Goal: Task Accomplishment & Management: Manage account settings

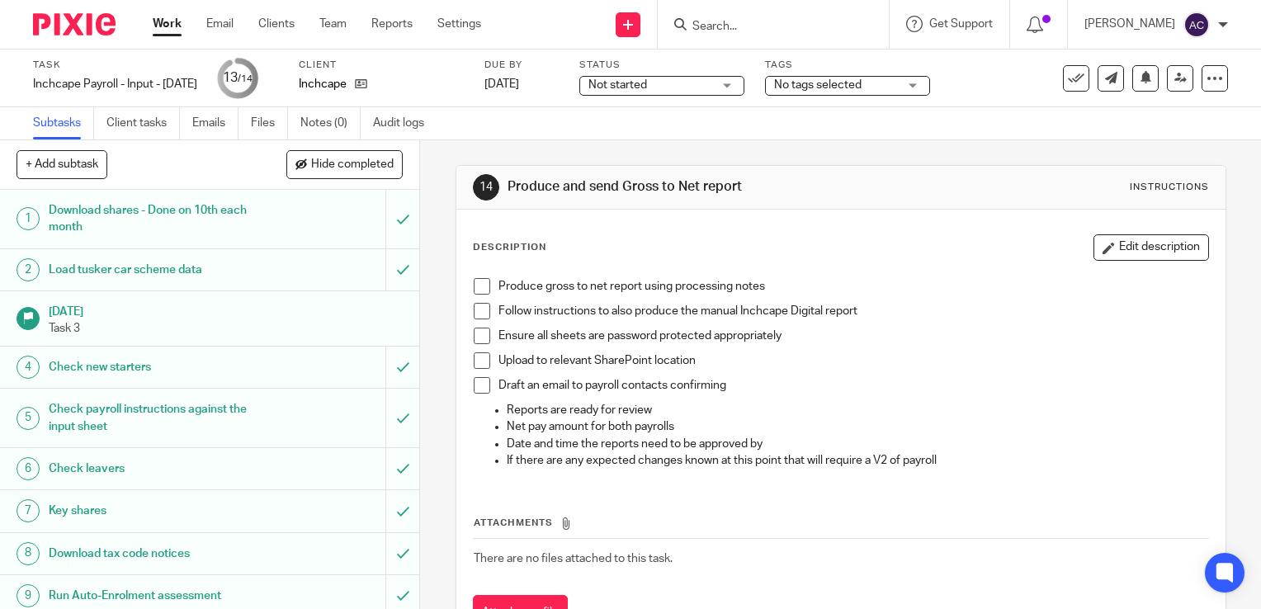
scroll to position [234, 0]
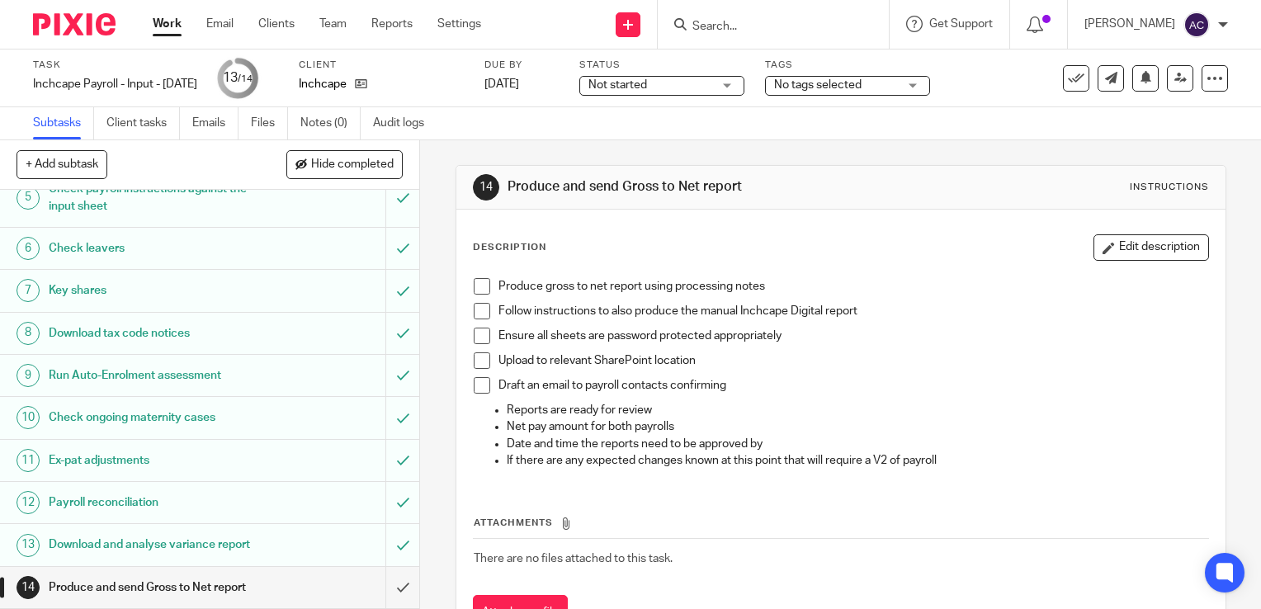
click at [479, 388] on span at bounding box center [482, 385] width 17 height 17
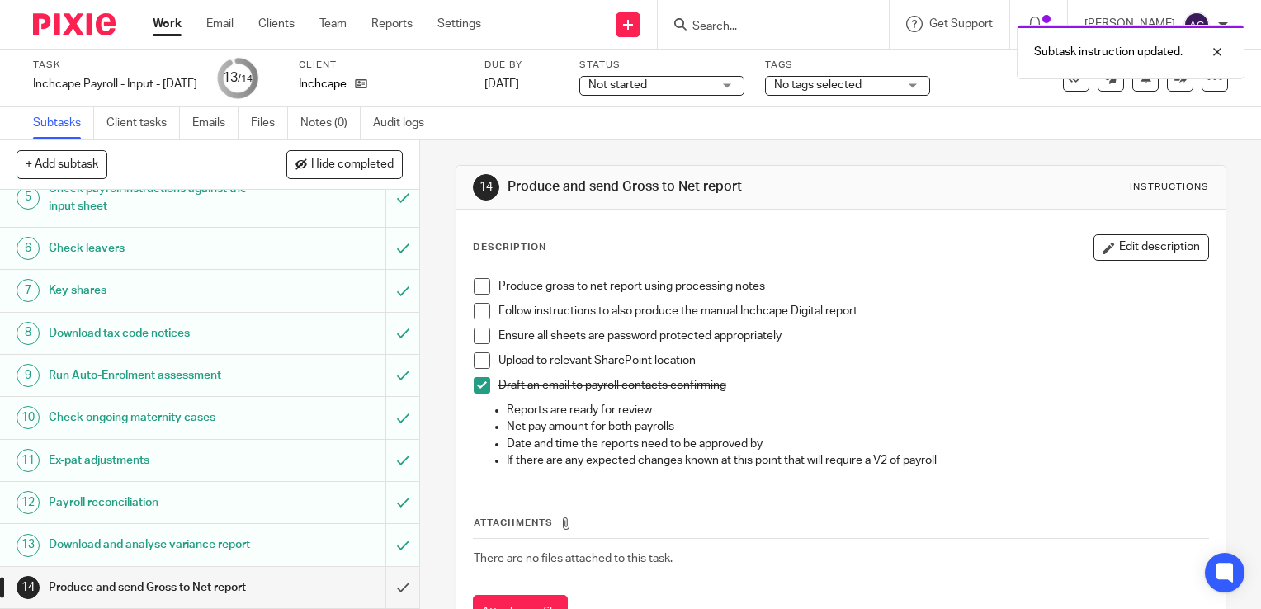
click at [479, 375] on li "Upload to relevant SharePoint location" at bounding box center [841, 364] width 735 height 25
click at [479, 368] on span at bounding box center [482, 360] width 17 height 17
click at [474, 325] on li "Follow instructions to also produce the manual Inchcape Digital report" at bounding box center [841, 315] width 735 height 25
click at [475, 334] on span at bounding box center [482, 336] width 17 height 17
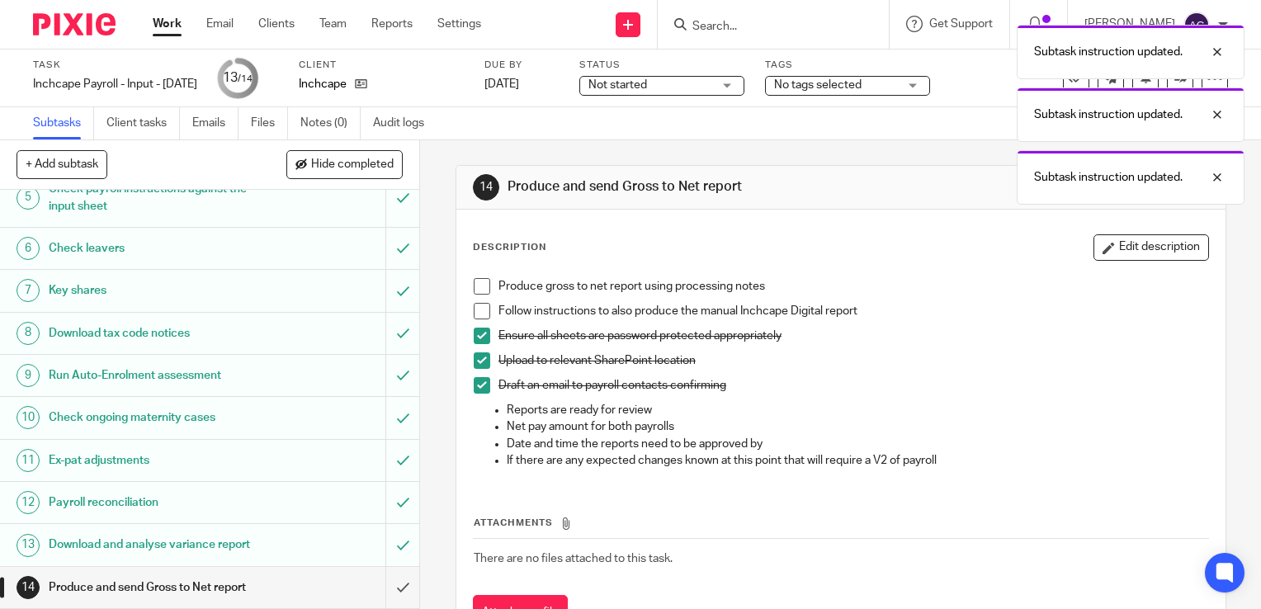
click at [476, 309] on span at bounding box center [482, 311] width 17 height 17
click at [474, 288] on span at bounding box center [482, 286] width 17 height 17
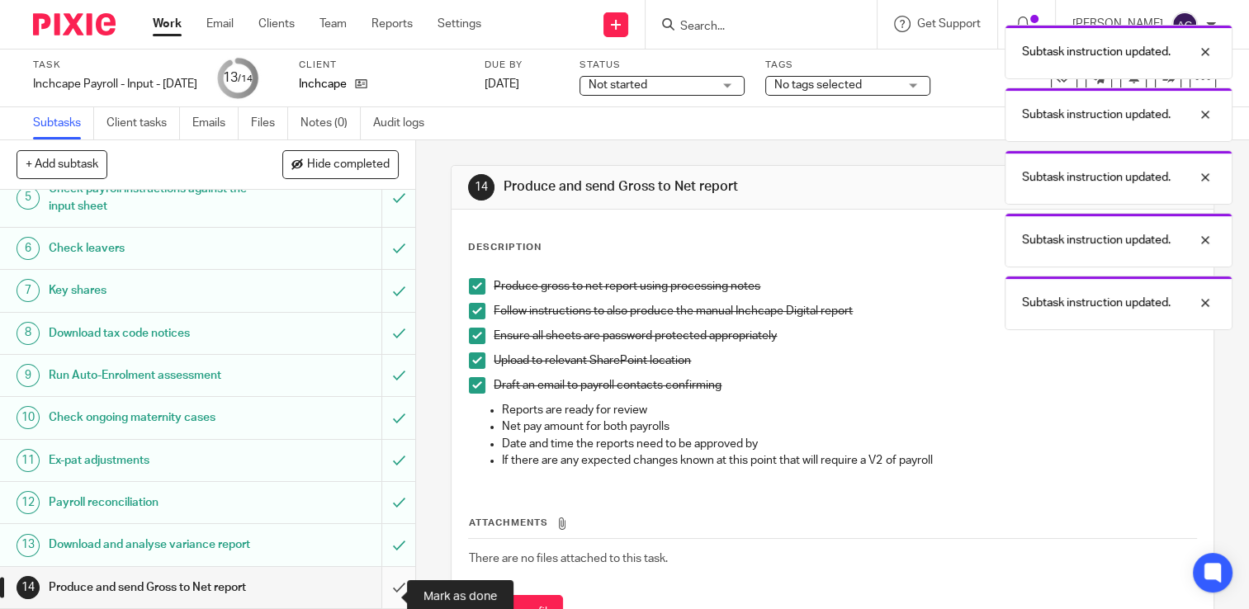
click at [390, 573] on input "submit" at bounding box center [207, 587] width 415 height 41
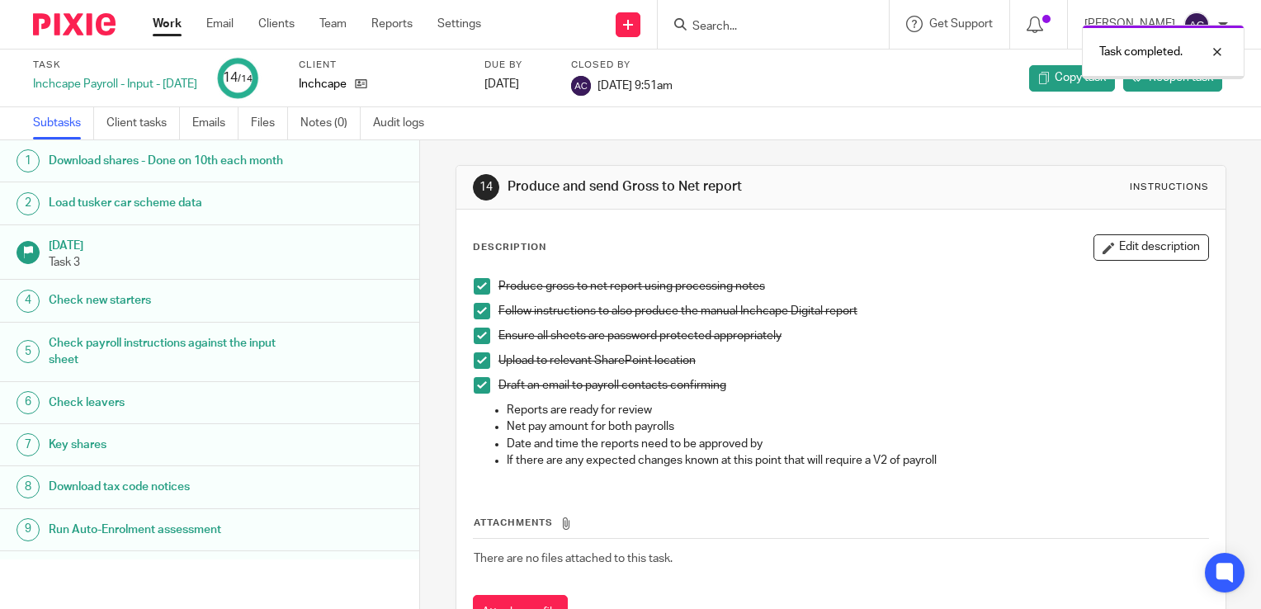
scroll to position [218, 0]
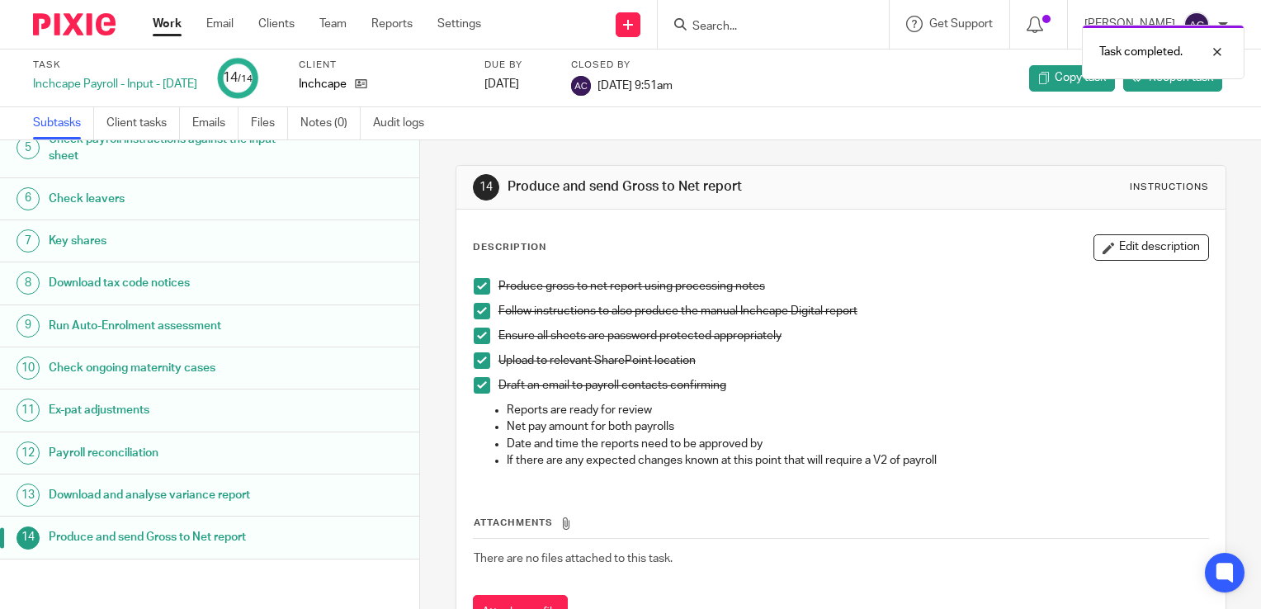
click at [169, 29] on link "Work" at bounding box center [167, 24] width 29 height 17
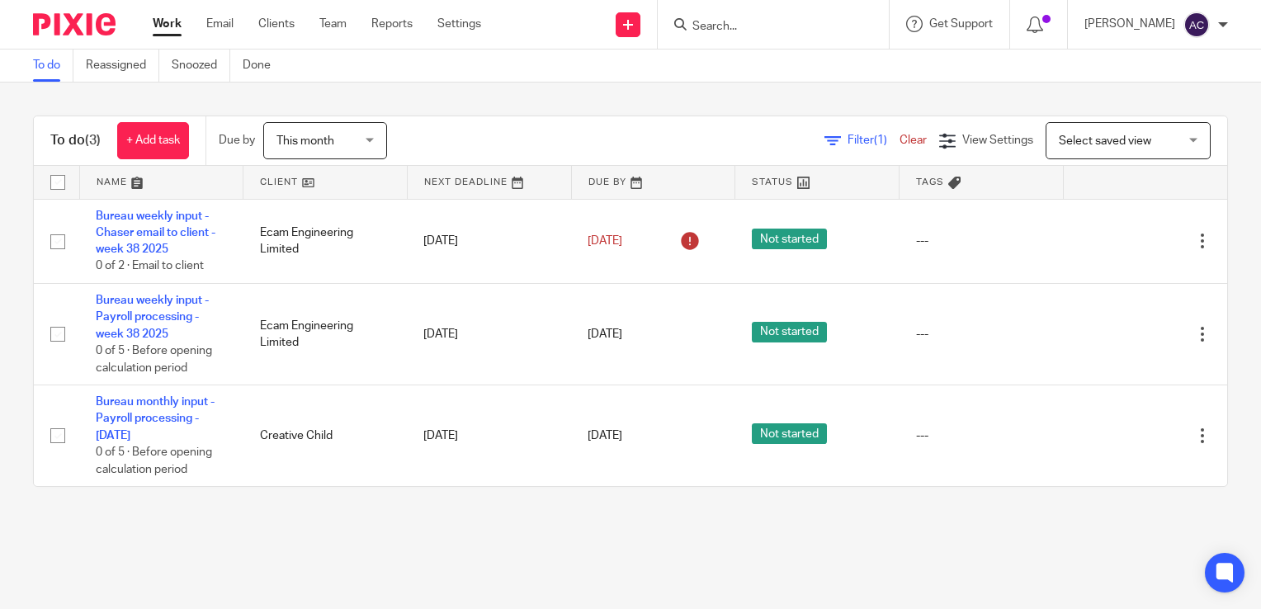
click at [56, 177] on input "checkbox" at bounding box center [57, 182] width 31 height 31
checkbox input "true"
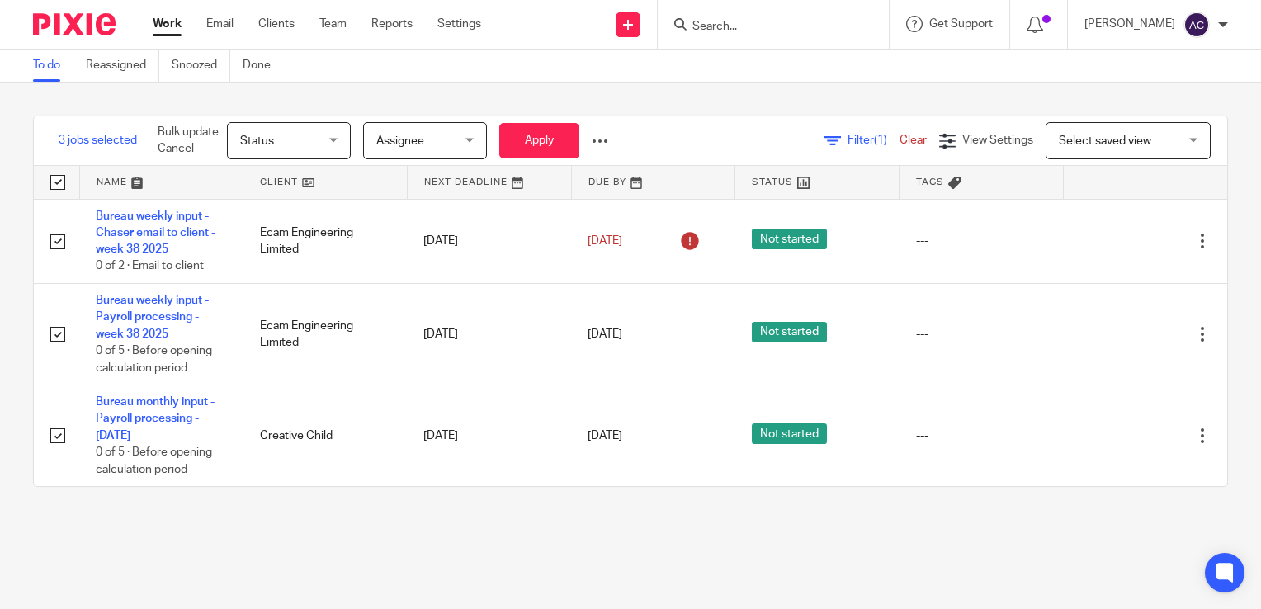
click at [436, 148] on span "Assignee" at bounding box center [420, 140] width 88 height 35
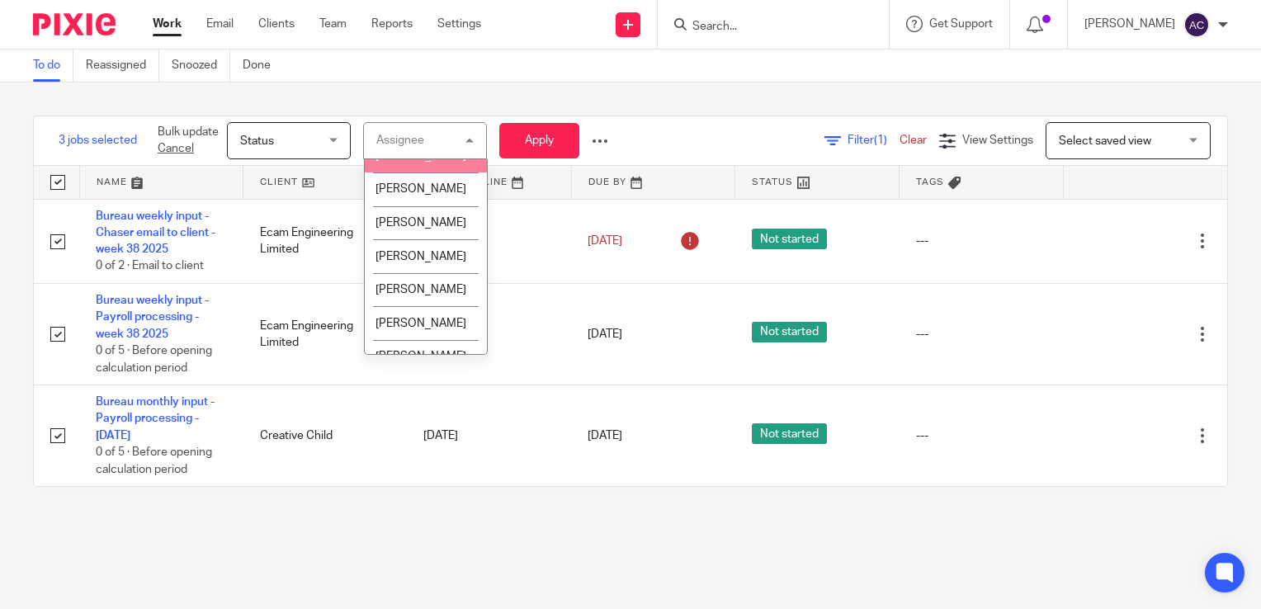
scroll to position [338, 0]
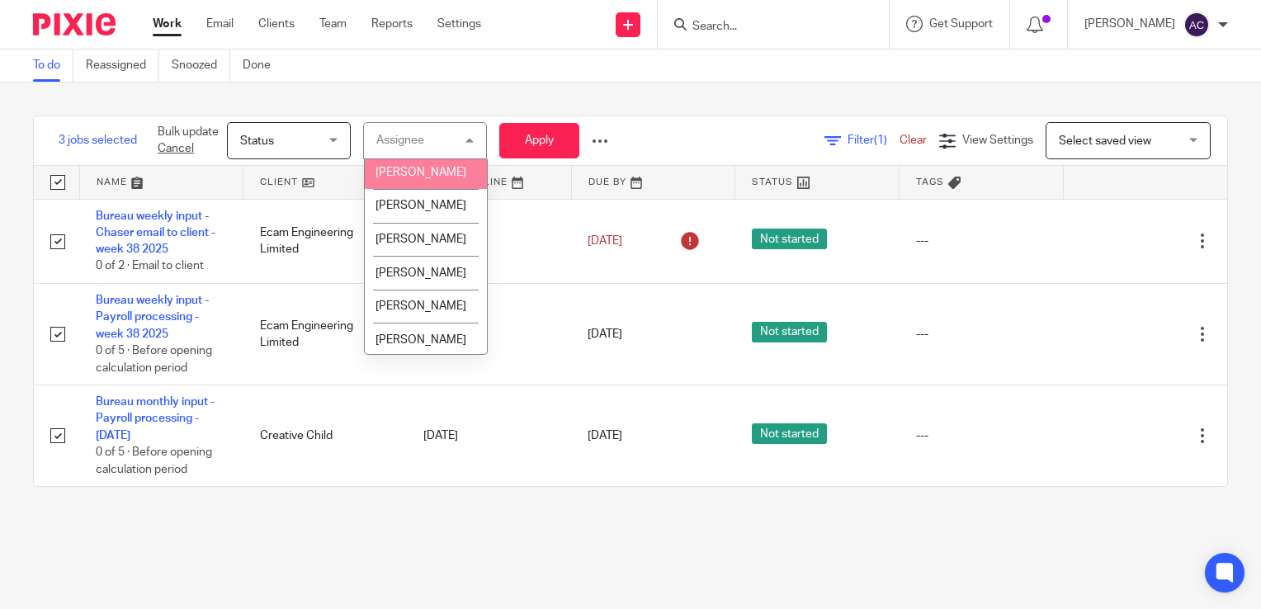
click at [409, 178] on span "Lauren Ruffles" at bounding box center [421, 173] width 91 height 12
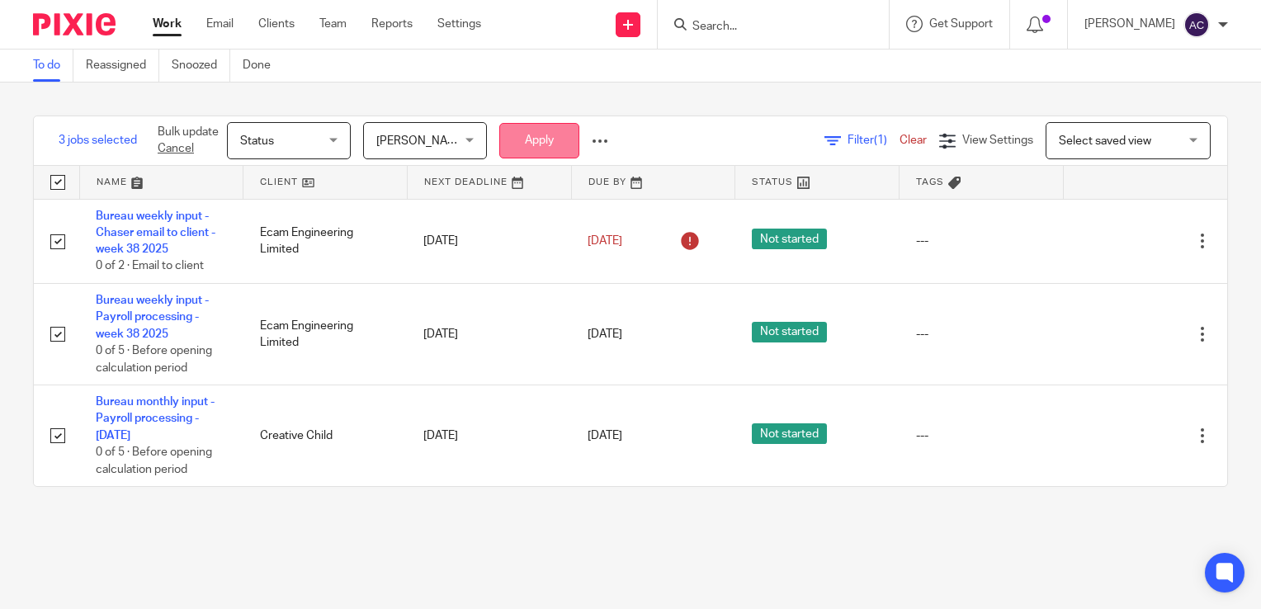
click at [561, 137] on button "Apply" at bounding box center [539, 140] width 80 height 35
